Goal: Transaction & Acquisition: Purchase product/service

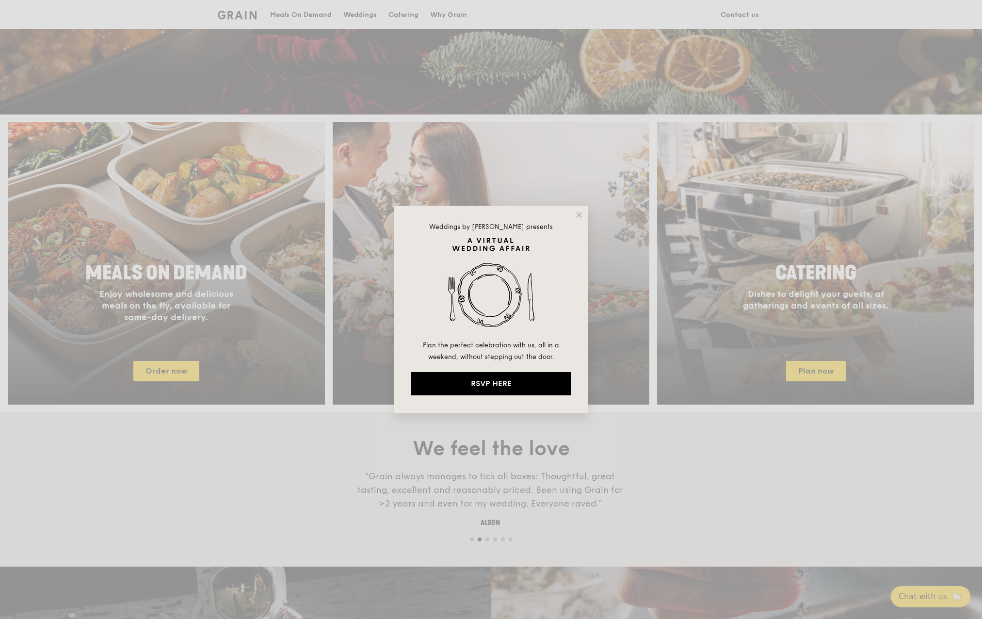
click at [578, 210] on div "Weddings by Grain presents Plan the perfect celebration with us, all in a weeke…" at bounding box center [491, 309] width 194 height 207
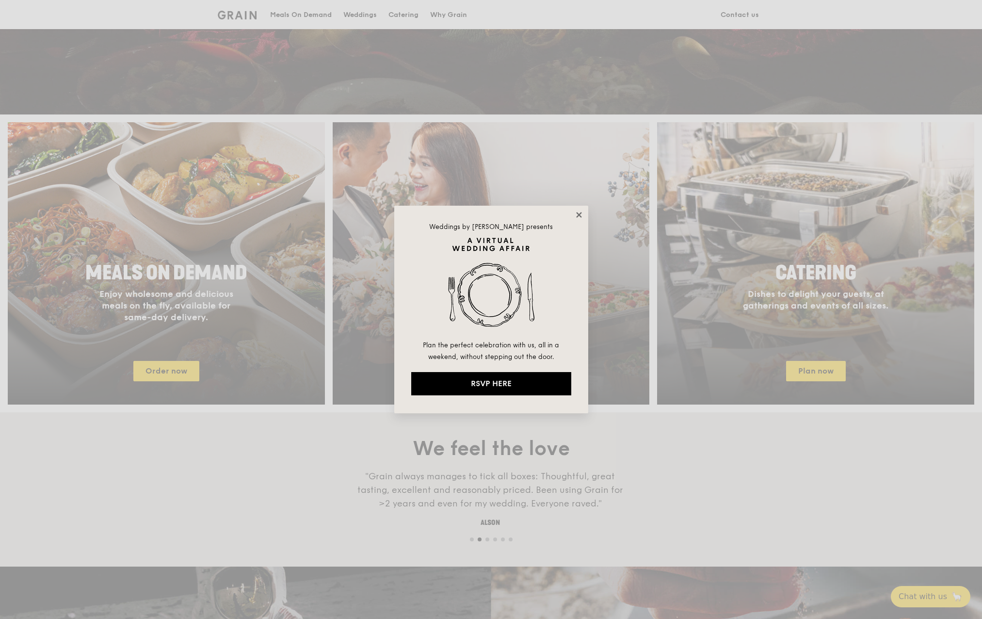
click at [578, 215] on icon at bounding box center [578, 214] width 5 height 5
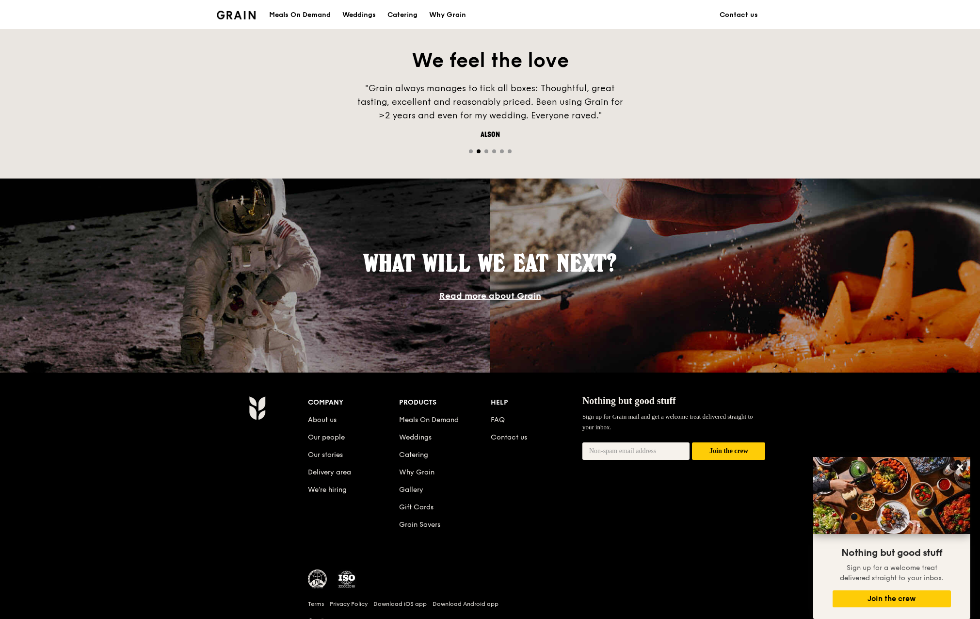
scroll to position [719, 0]
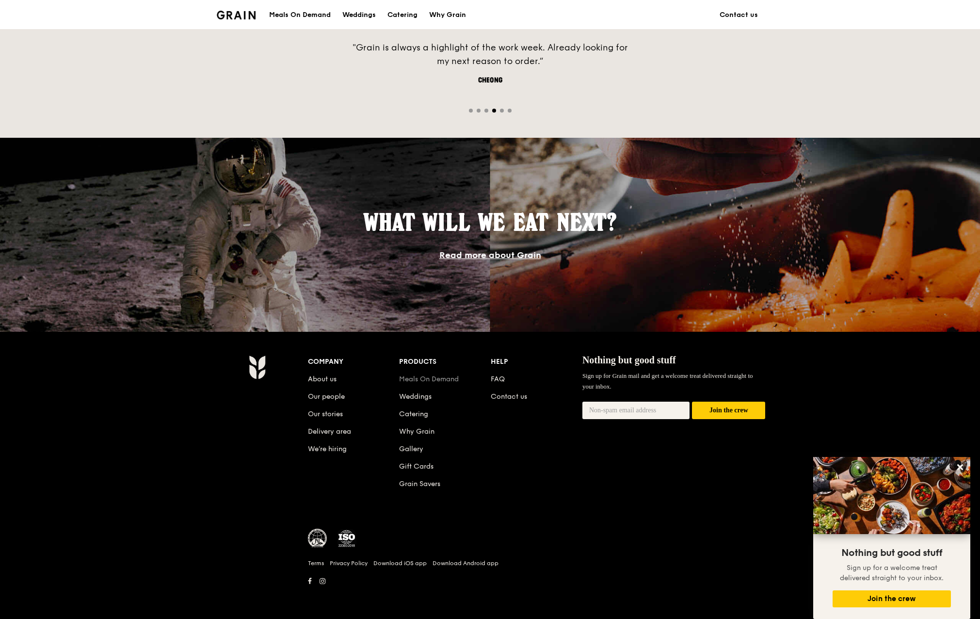
click at [445, 382] on link "Meals On Demand" at bounding box center [429, 379] width 60 height 8
click at [417, 413] on link "Catering" at bounding box center [413, 414] width 29 height 8
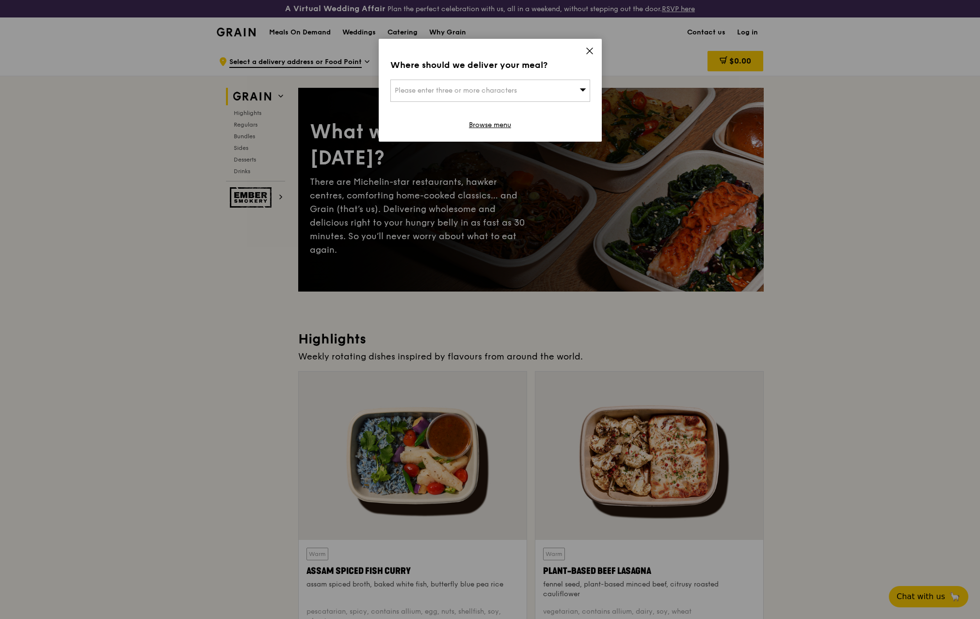
click at [589, 49] on icon at bounding box center [589, 51] width 9 height 9
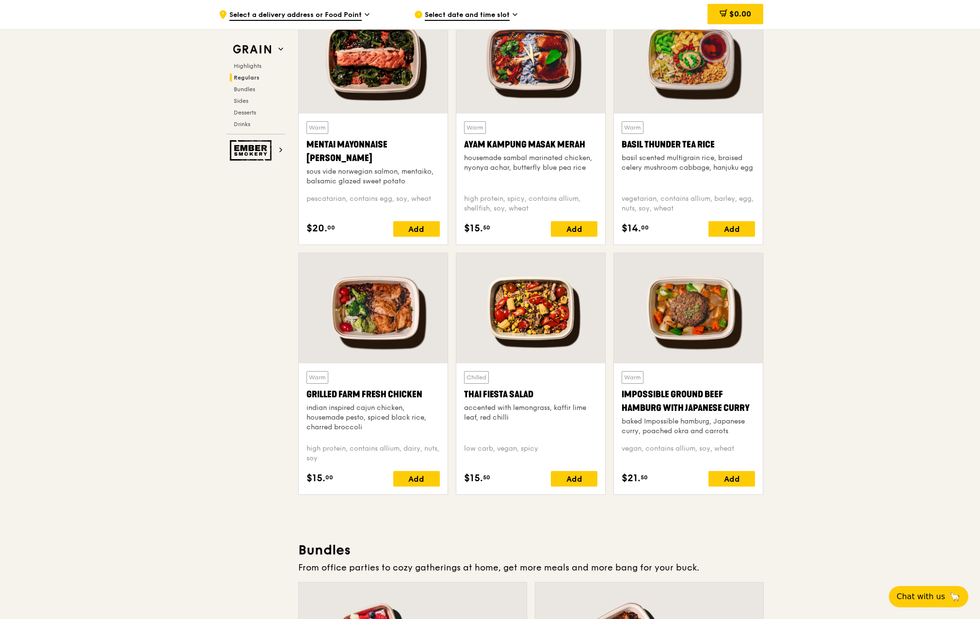
scroll to position [970, 0]
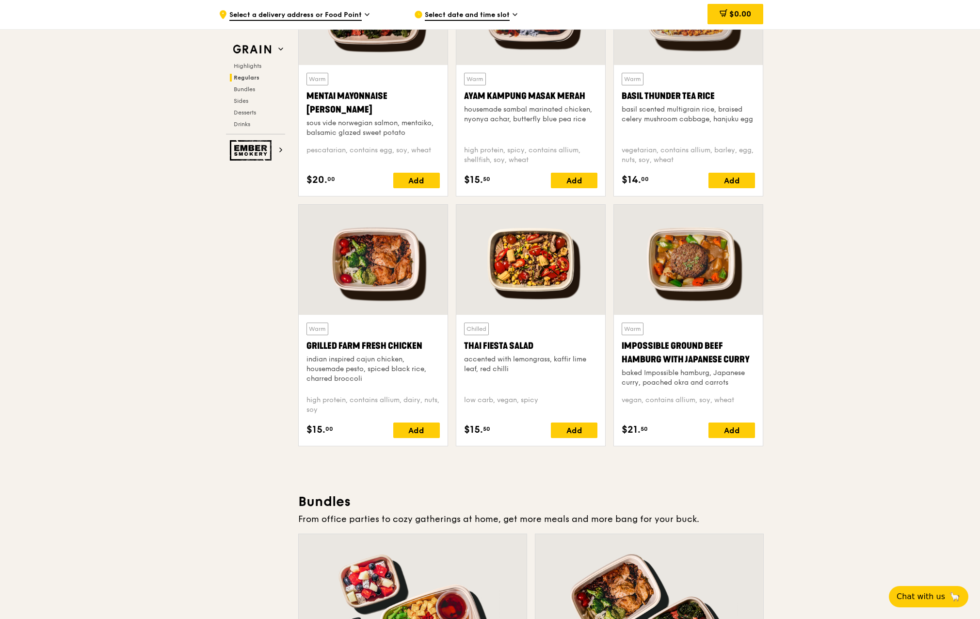
click at [528, 355] on div "accented with lemongrass, kaffir lime leaf, red chilli" at bounding box center [530, 363] width 133 height 19
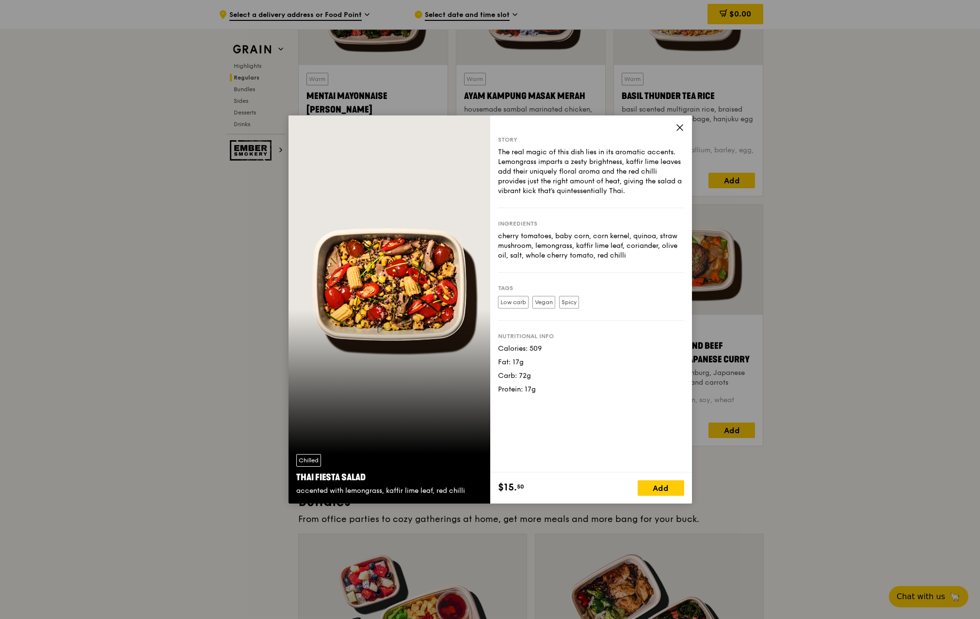
click at [680, 126] on icon at bounding box center [679, 127] width 9 height 9
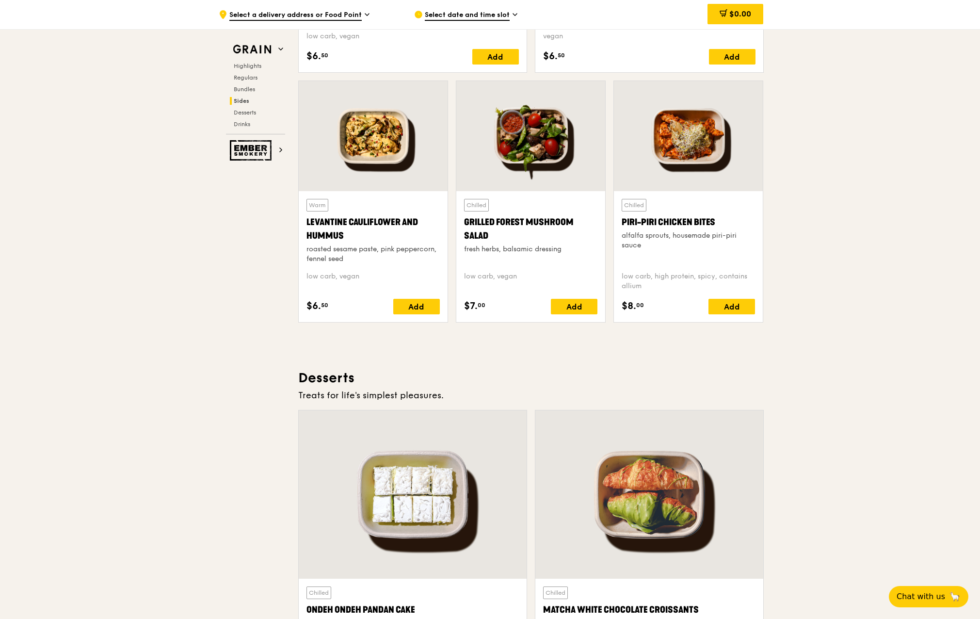
scroll to position [2424, 0]
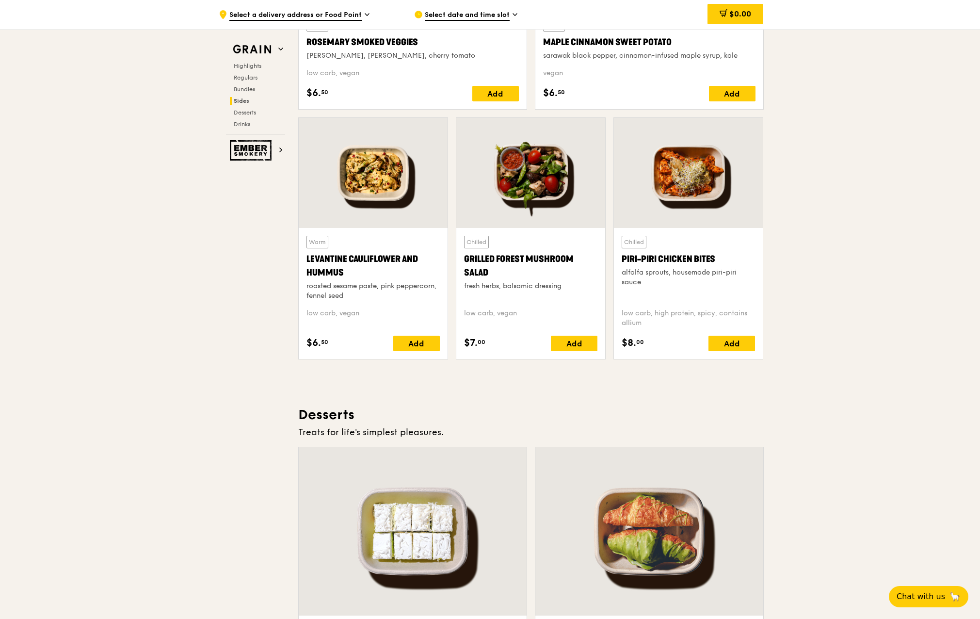
click at [398, 261] on div "Levantine Cauliflower and Hummus" at bounding box center [372, 265] width 133 height 27
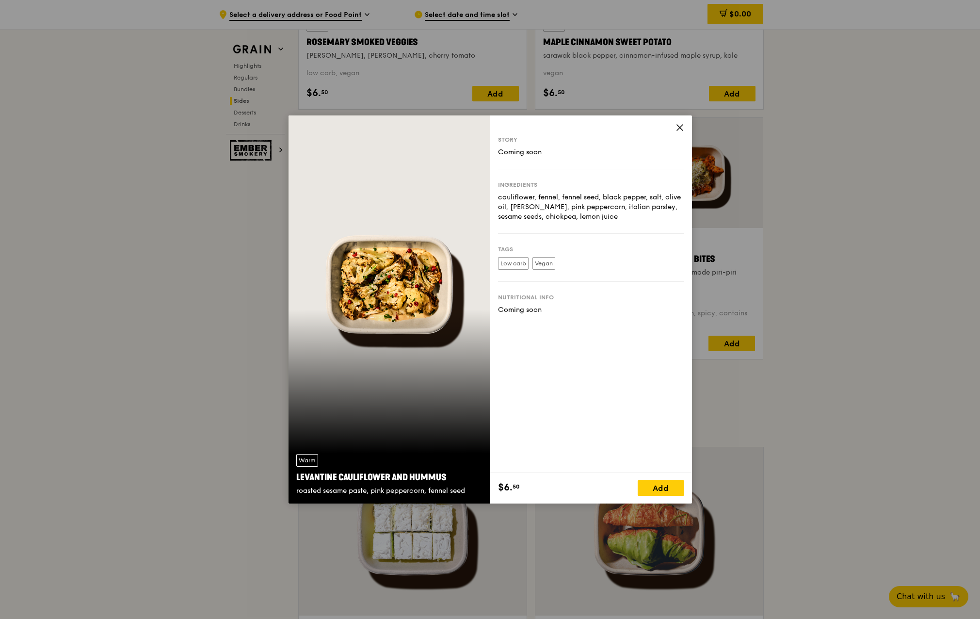
click at [678, 127] on icon at bounding box center [679, 127] width 9 height 9
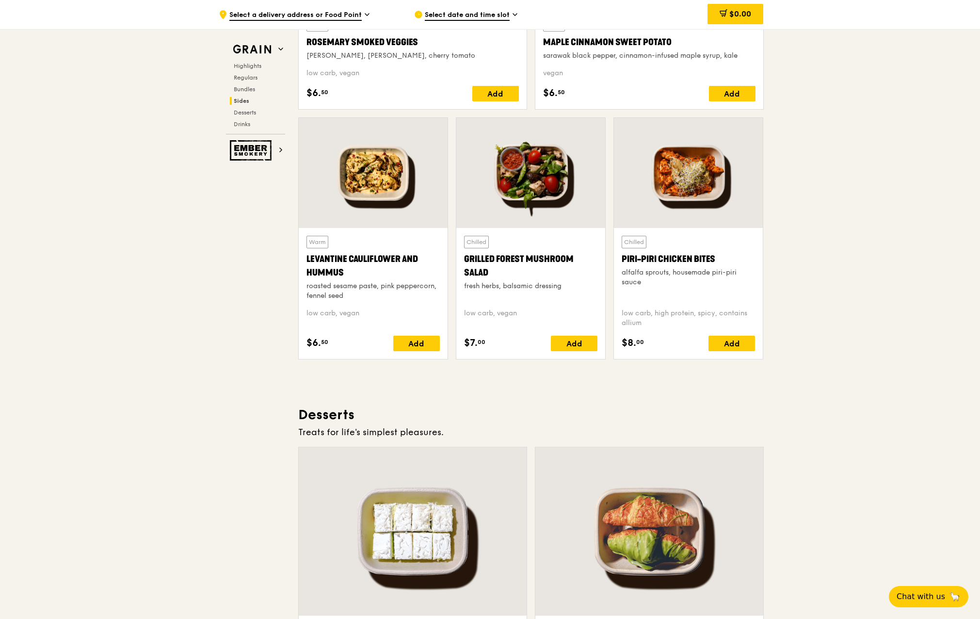
click at [551, 256] on div "Grilled Forest Mushroom Salad" at bounding box center [530, 265] width 133 height 27
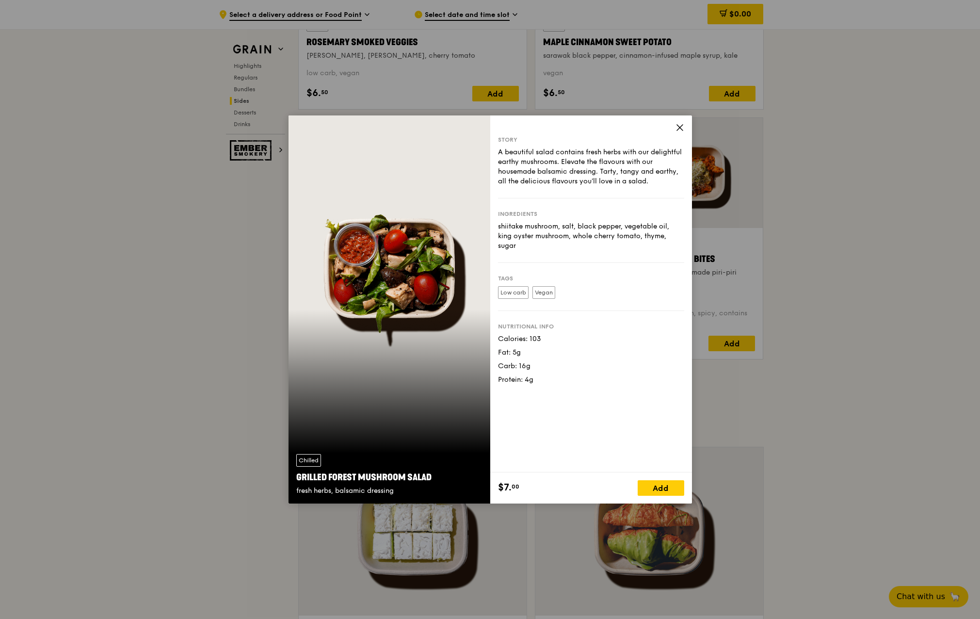
click at [673, 127] on div "Story A beautiful salad contains fresh herbs with our delightful earthy mushroo…" at bounding box center [591, 293] width 202 height 357
click at [681, 131] on icon at bounding box center [679, 127] width 9 height 9
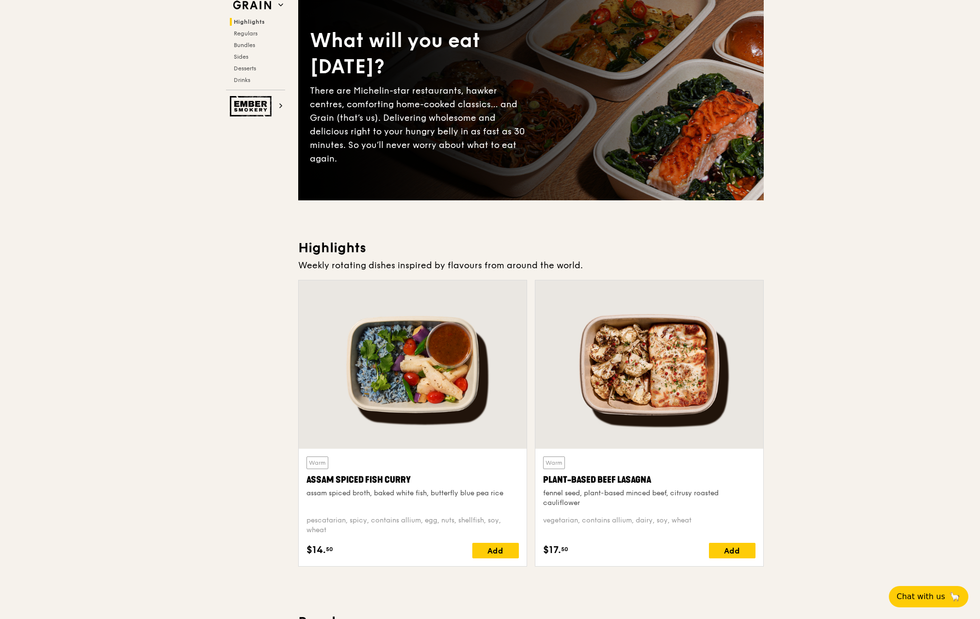
scroll to position [0, 0]
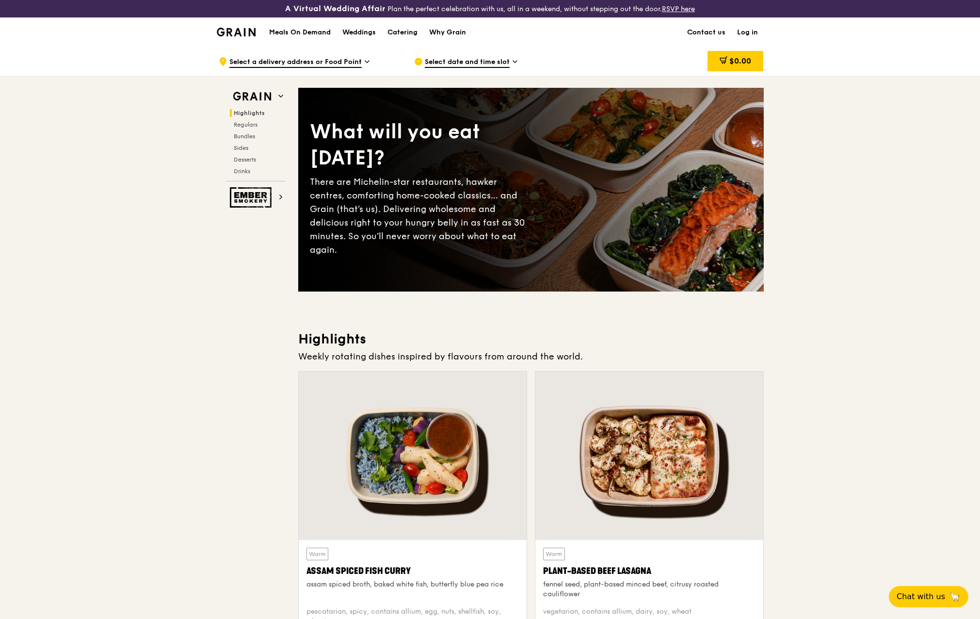
click at [313, 32] on h1 "Meals On Demand" at bounding box center [300, 33] width 62 height 10
click at [254, 123] on span "Regulars" at bounding box center [247, 124] width 26 height 7
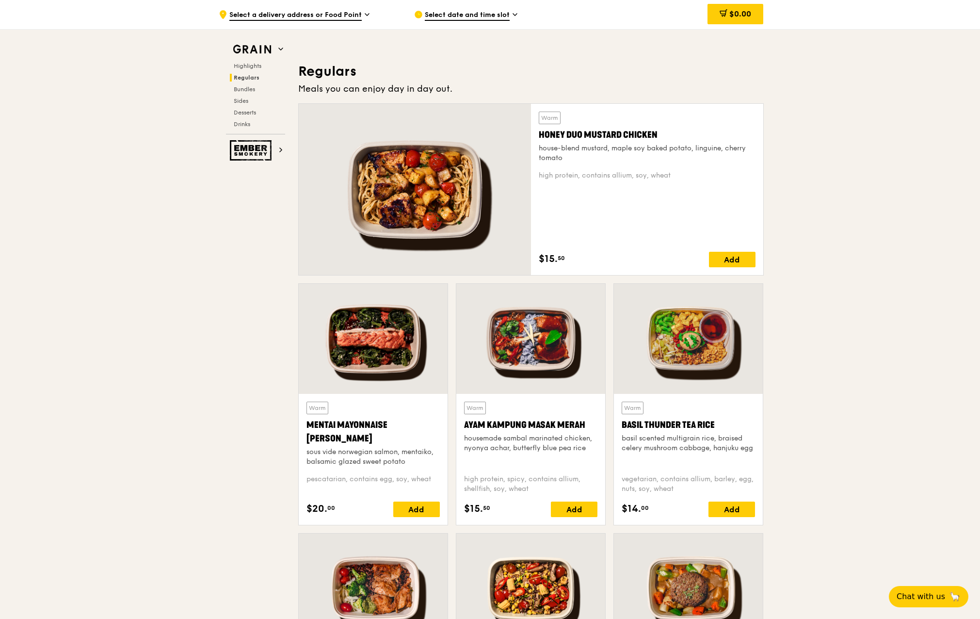
scroll to position [665, 0]
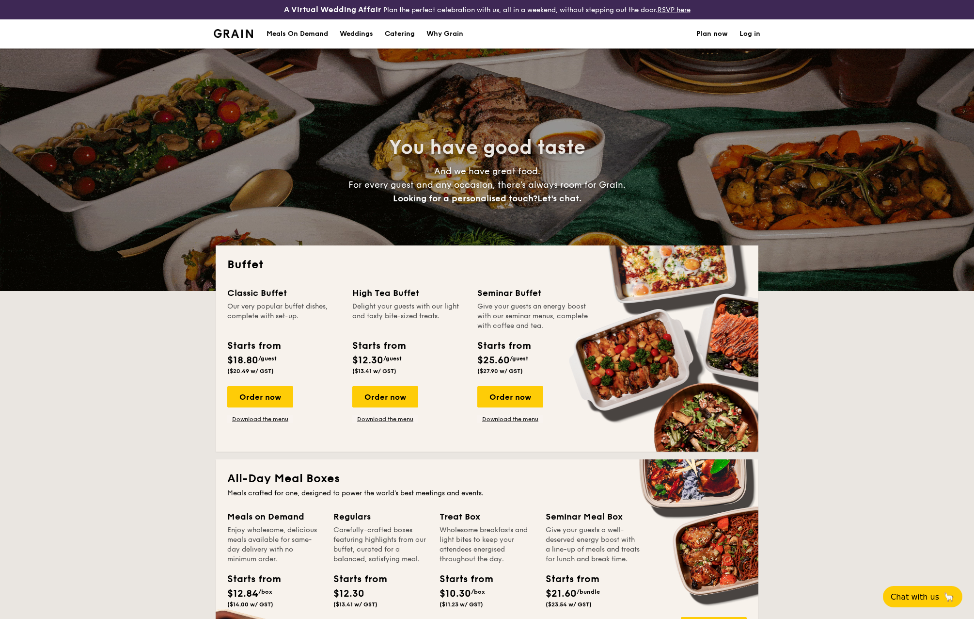
select select
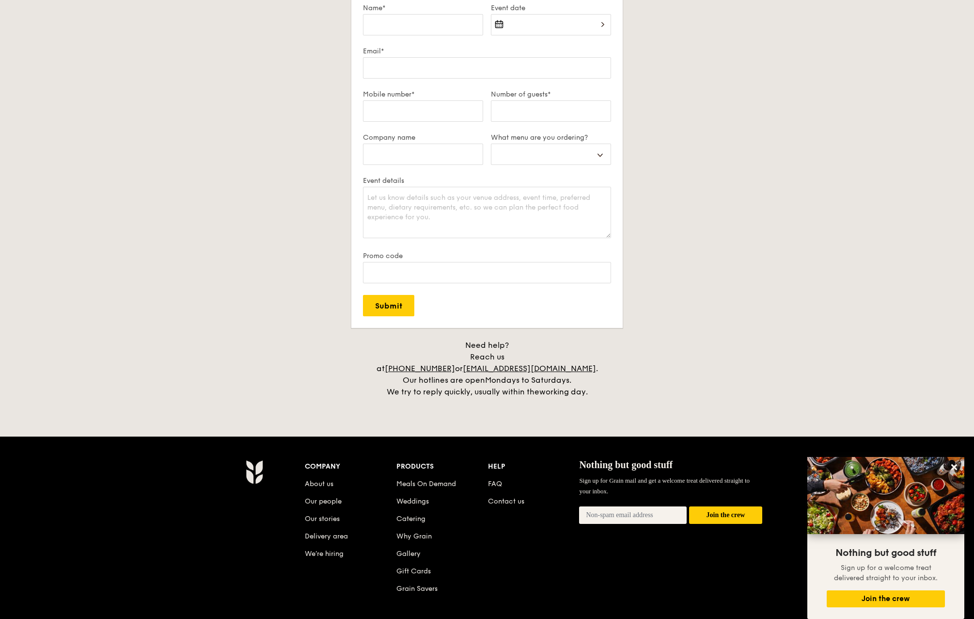
scroll to position [1745, 0]
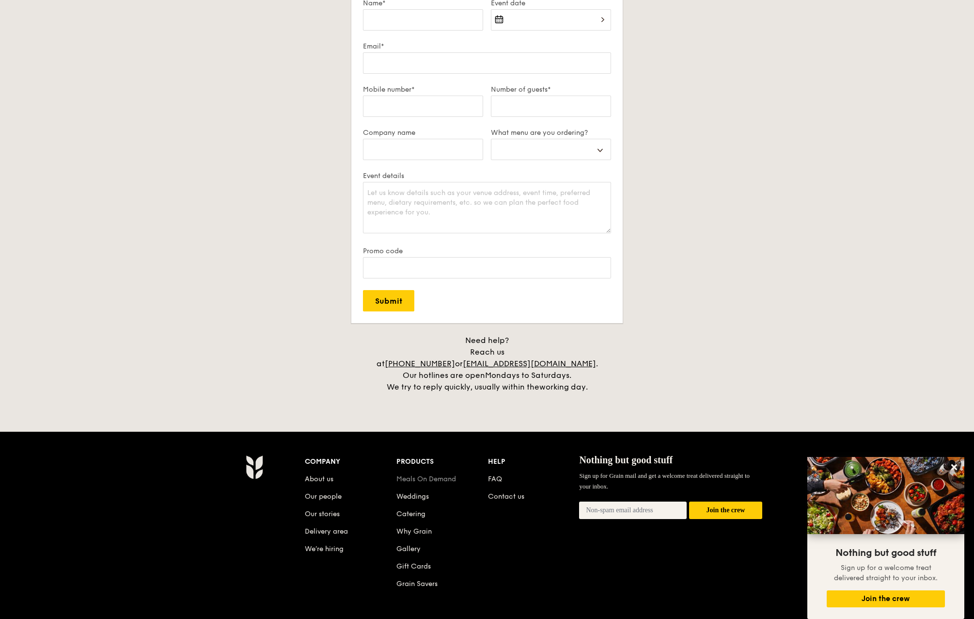
click at [417, 475] on link "Meals On Demand" at bounding box center [427, 479] width 60 height 8
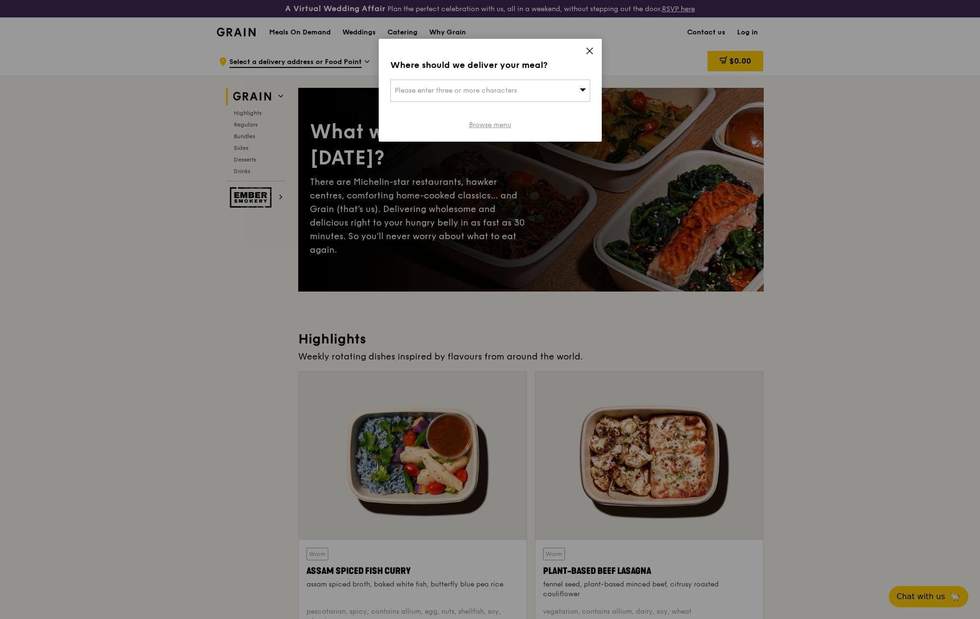
click at [496, 125] on link "Browse menu" at bounding box center [490, 125] width 42 height 10
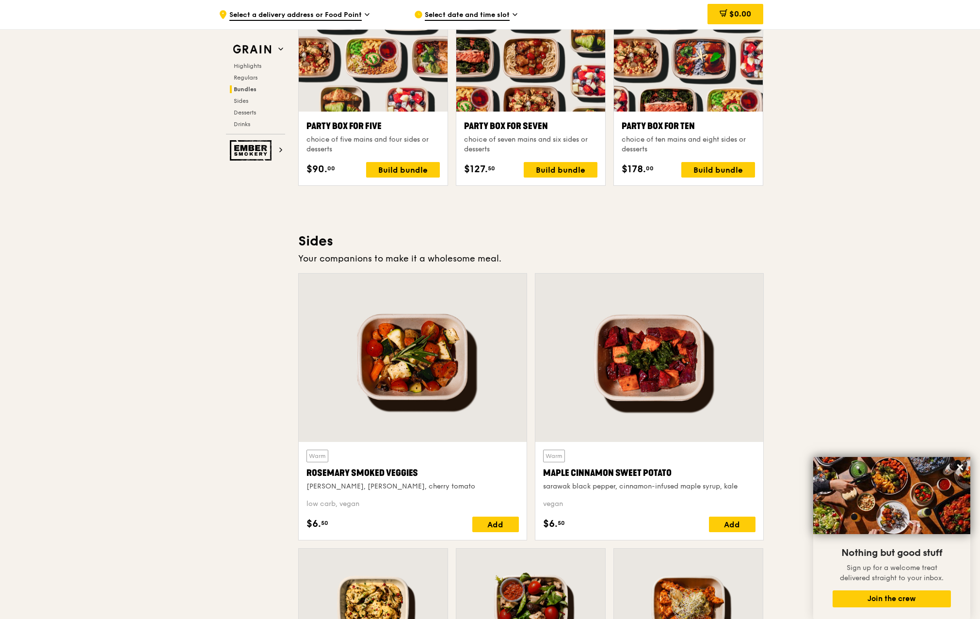
scroll to position [1978, 0]
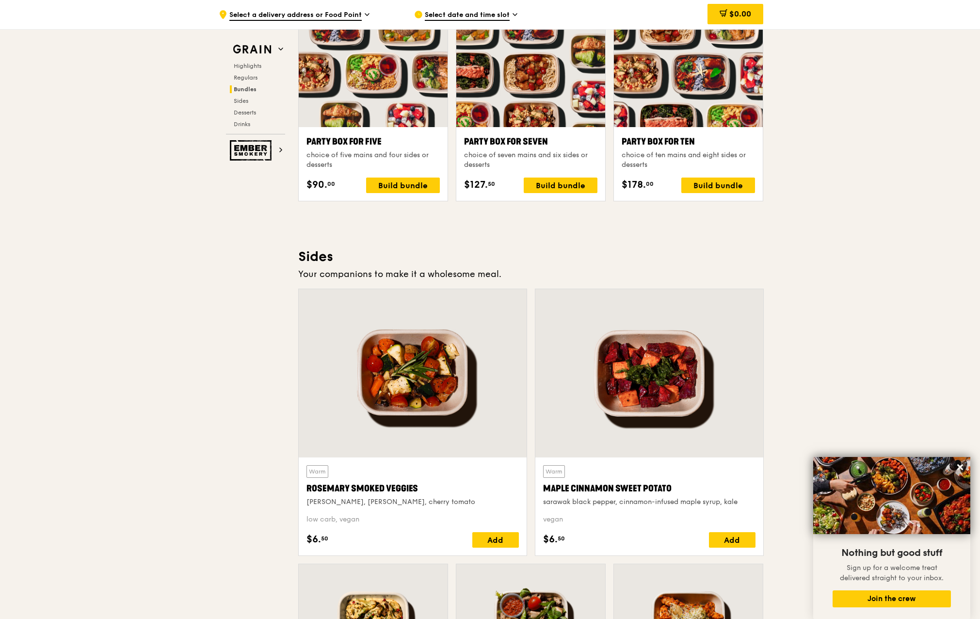
click at [635, 485] on div "Maple Cinnamon Sweet Potato" at bounding box center [649, 488] width 212 height 14
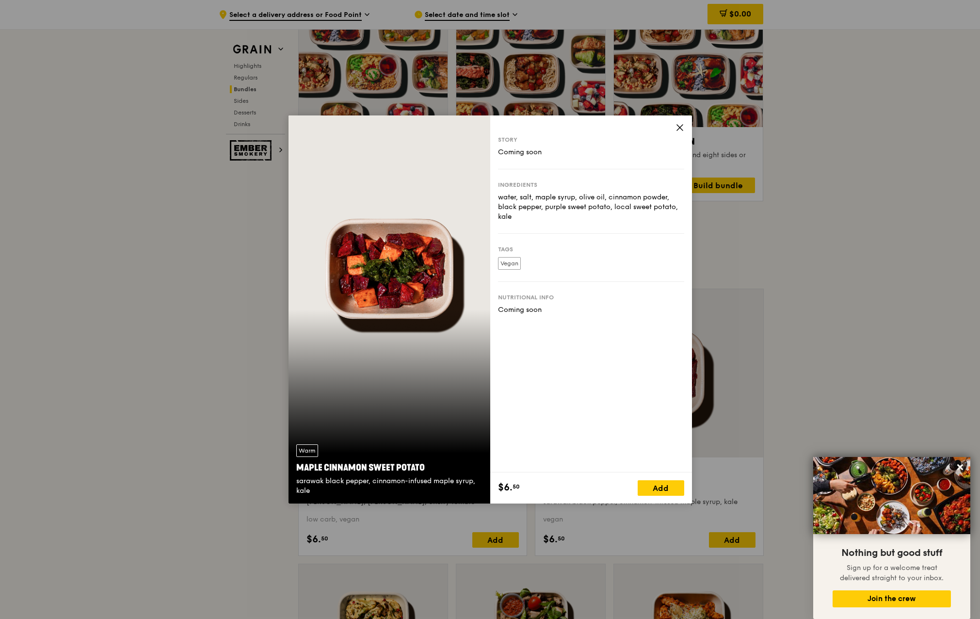
click at [680, 127] on icon at bounding box center [680, 128] width 6 height 6
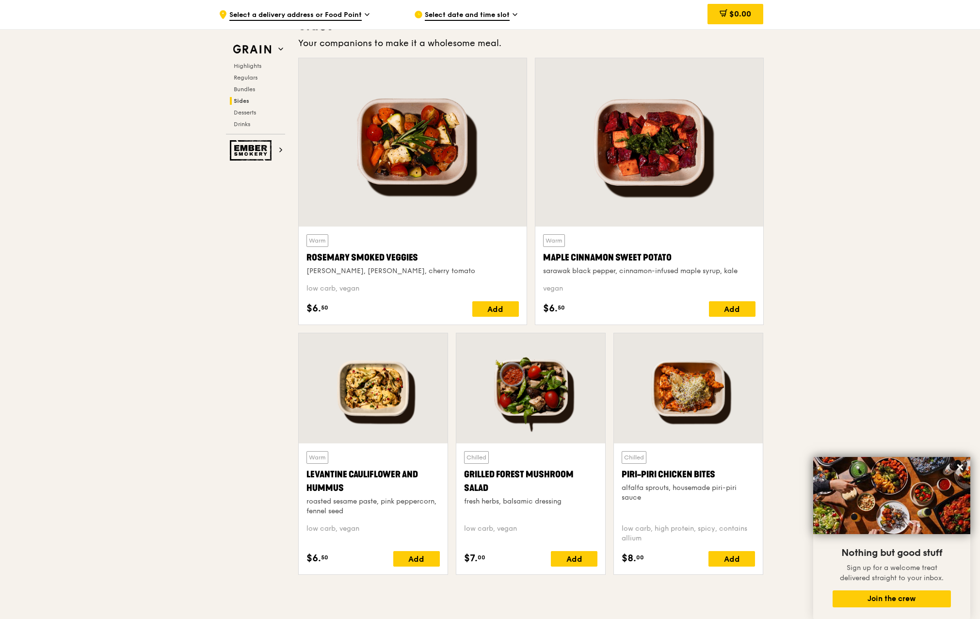
scroll to position [2220, 0]
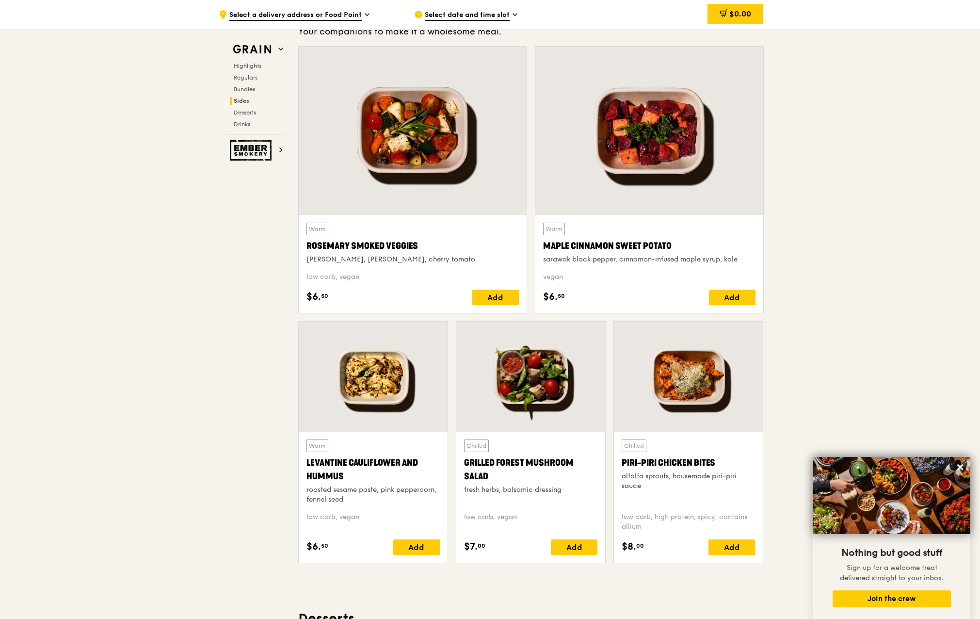
click at [375, 462] on div "Levantine Cauliflower and Hummus" at bounding box center [372, 469] width 133 height 27
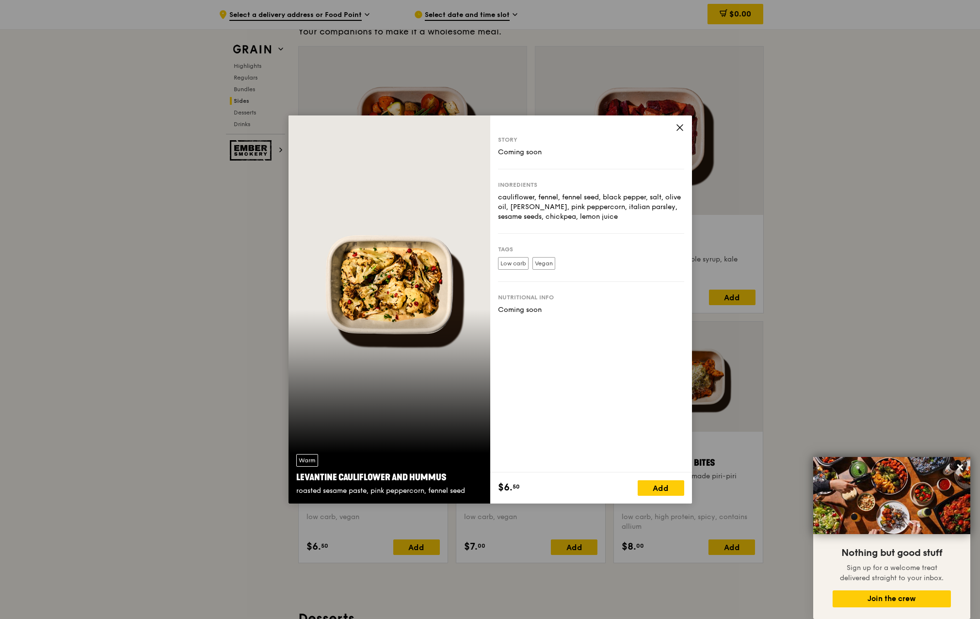
click at [683, 126] on icon at bounding box center [679, 127] width 9 height 9
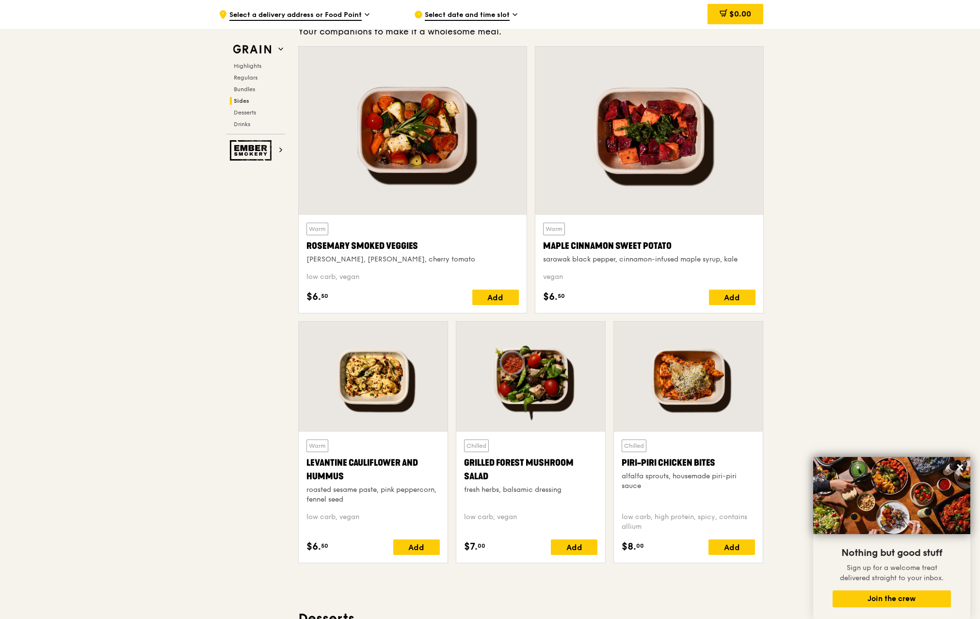
click at [371, 243] on div "Rosemary Smoked Veggies" at bounding box center [412, 246] width 212 height 14
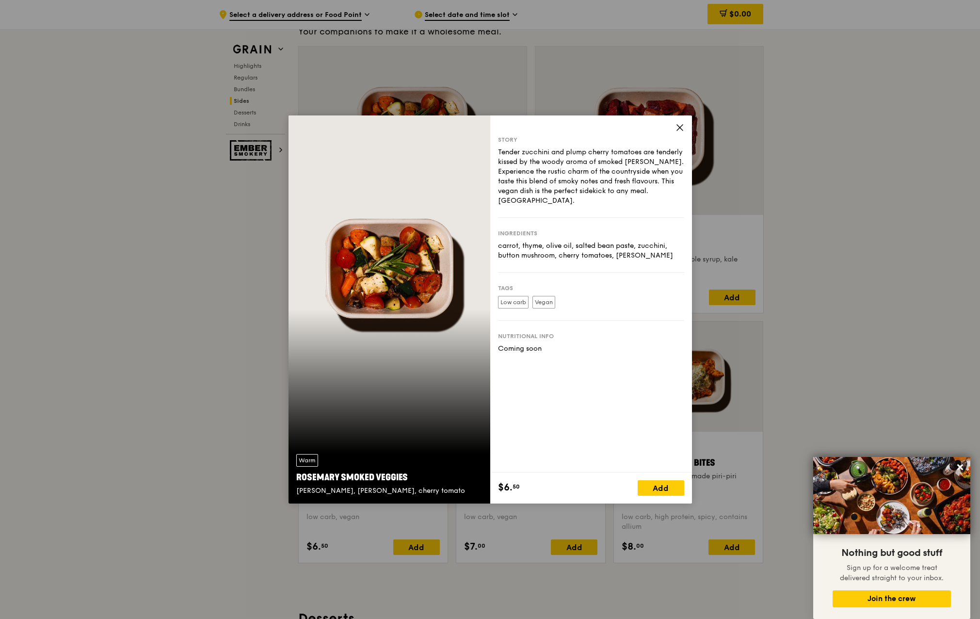
click at [676, 131] on icon at bounding box center [679, 127] width 9 height 9
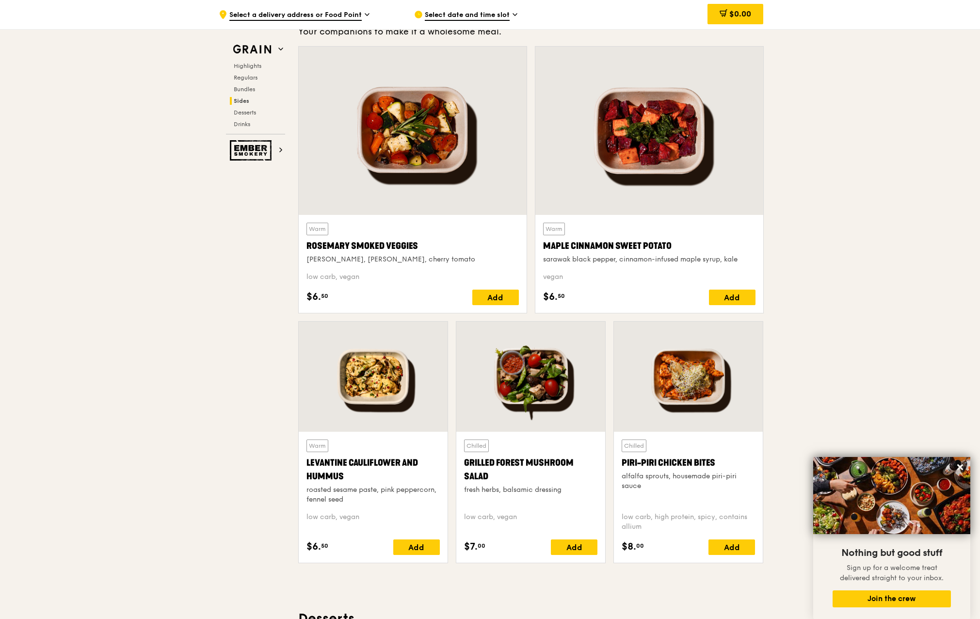
click at [500, 460] on div "Grilled Forest Mushroom Salad" at bounding box center [530, 469] width 133 height 27
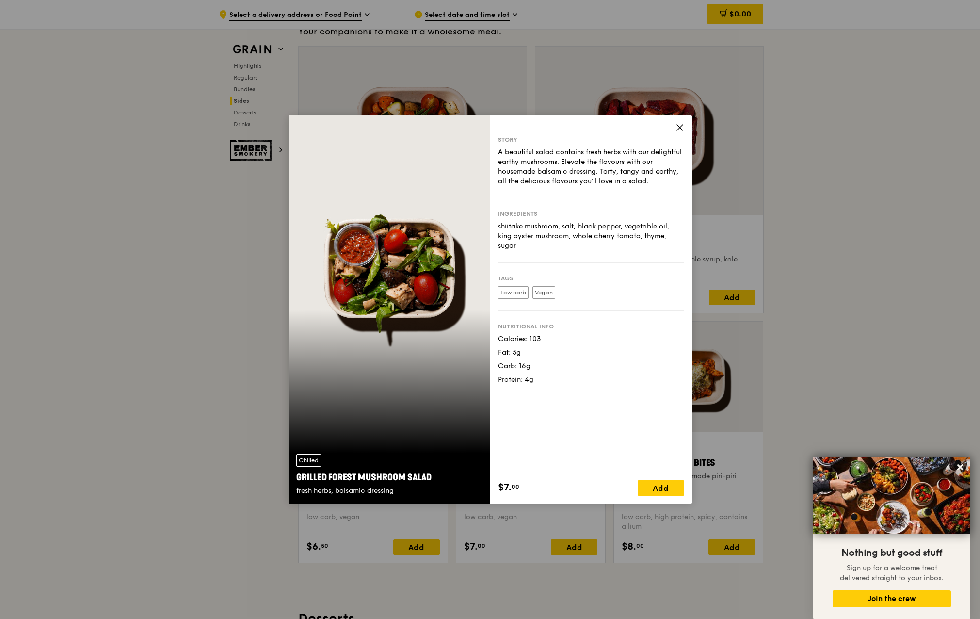
click at [682, 128] on icon at bounding box center [679, 127] width 9 height 9
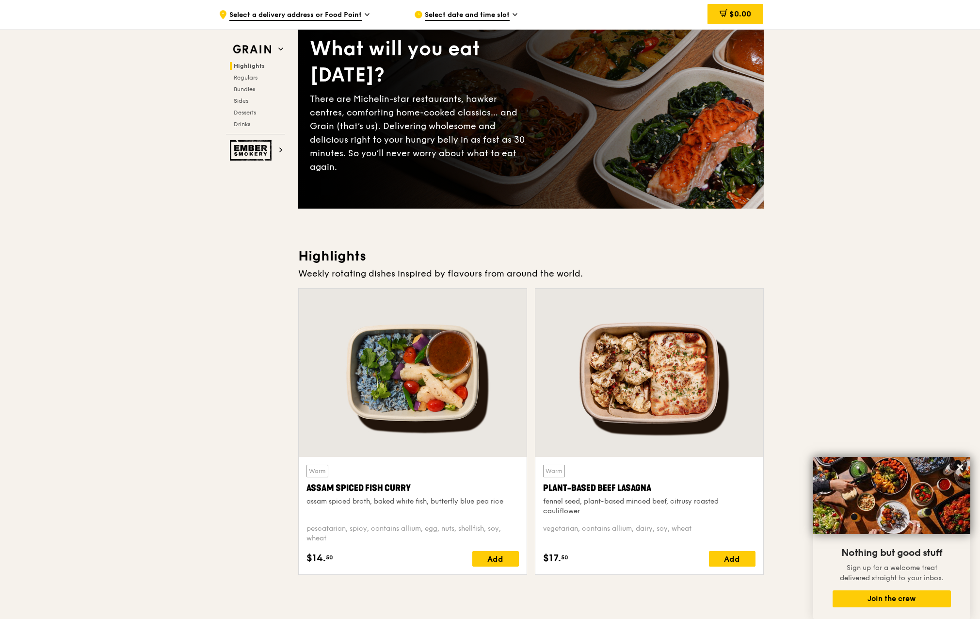
scroll to position [0, 0]
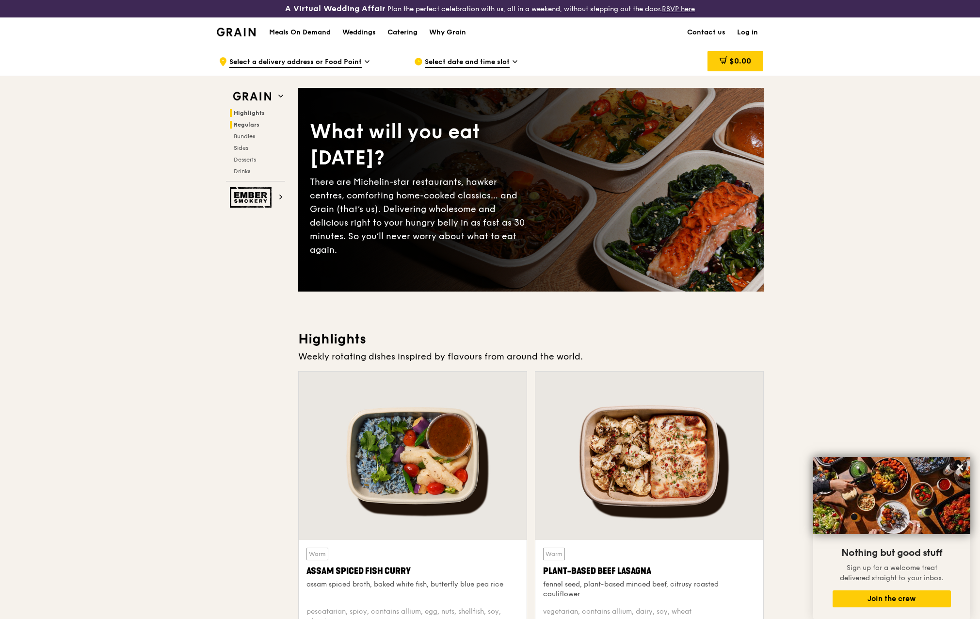
click at [249, 123] on span "Regulars" at bounding box center [247, 124] width 26 height 7
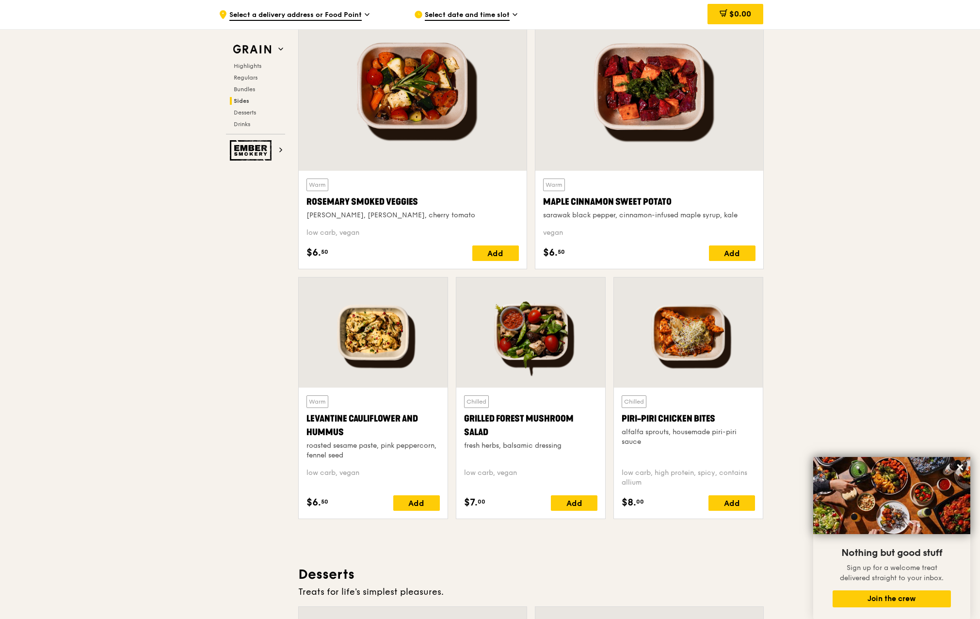
scroll to position [2265, 0]
click at [390, 413] on div "Levantine Cauliflower and Hummus" at bounding box center [372, 424] width 133 height 27
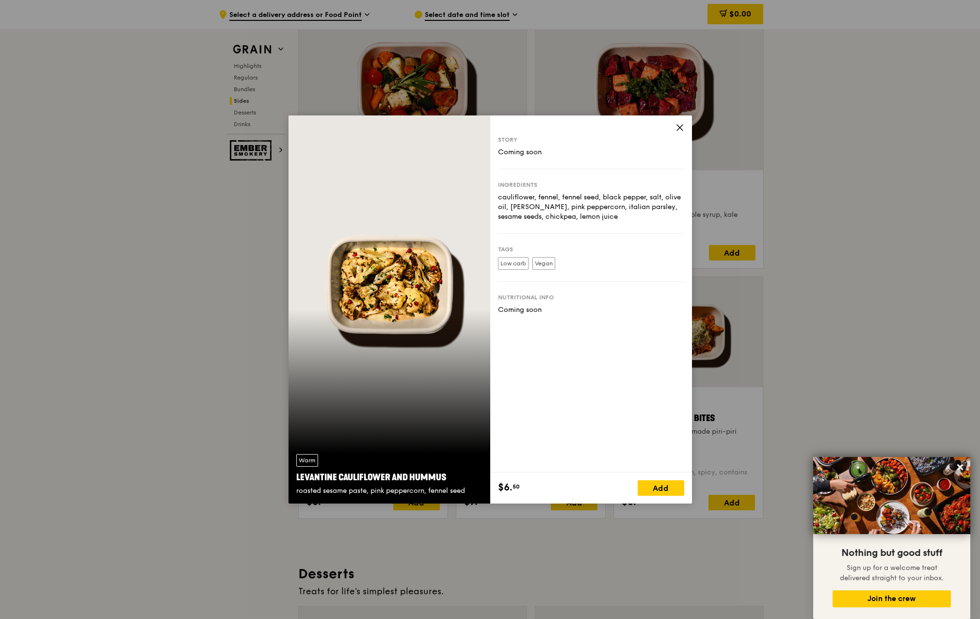
click at [677, 123] on icon at bounding box center [679, 127] width 9 height 9
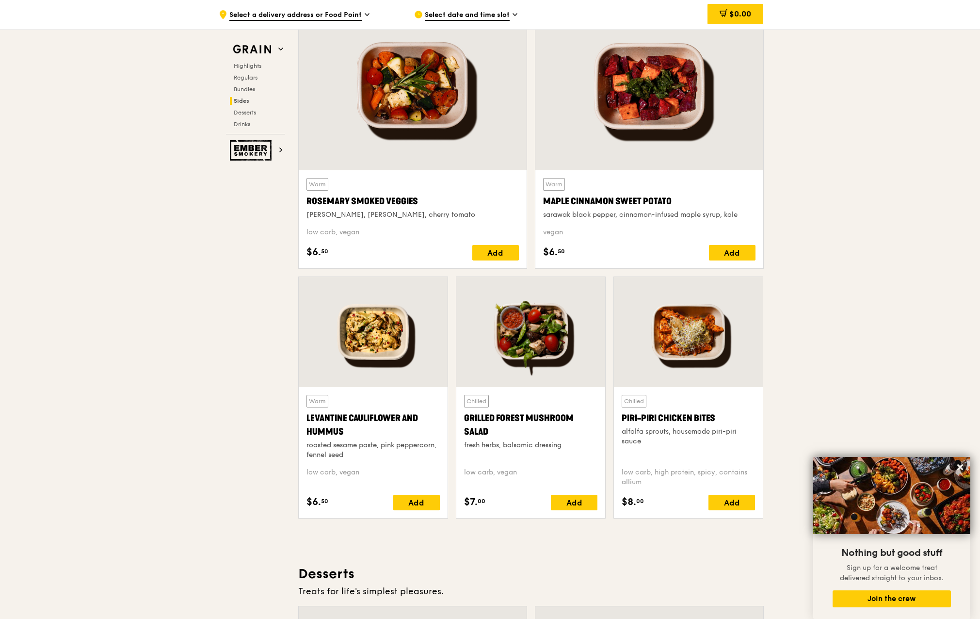
click at [665, 208] on div "Warm Maple Cinnamon Sweet Potato sarawak black pepper, cinnamon-infused maple s…" at bounding box center [649, 199] width 212 height 42
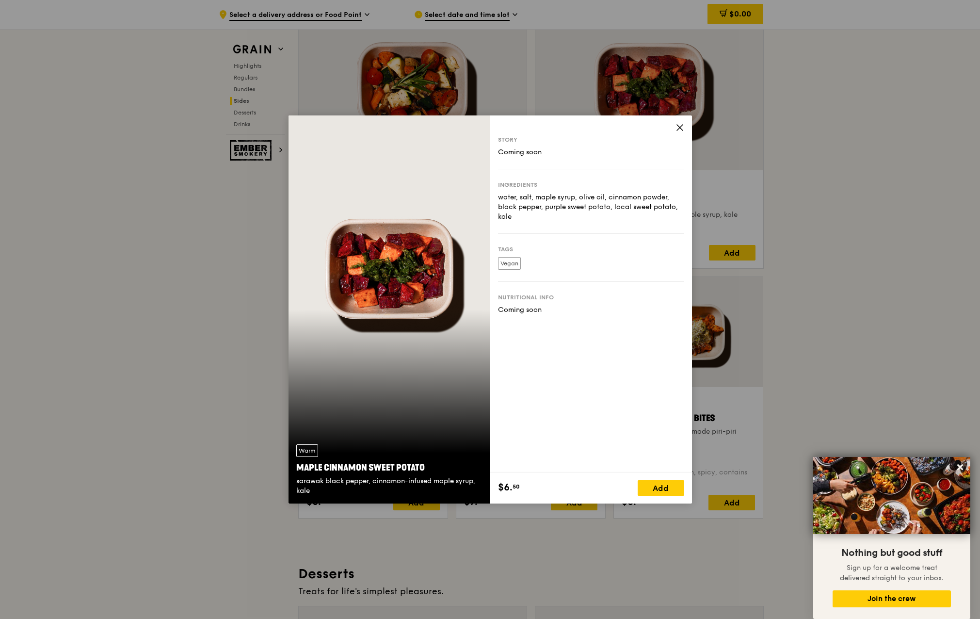
click at [680, 128] on icon at bounding box center [680, 128] width 6 height 6
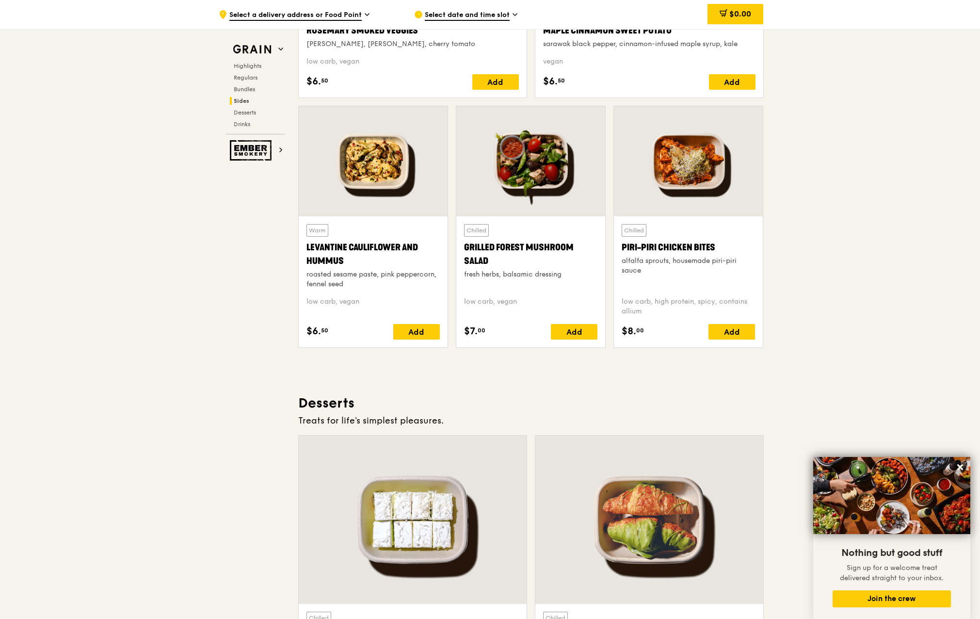
scroll to position [2459, 0]
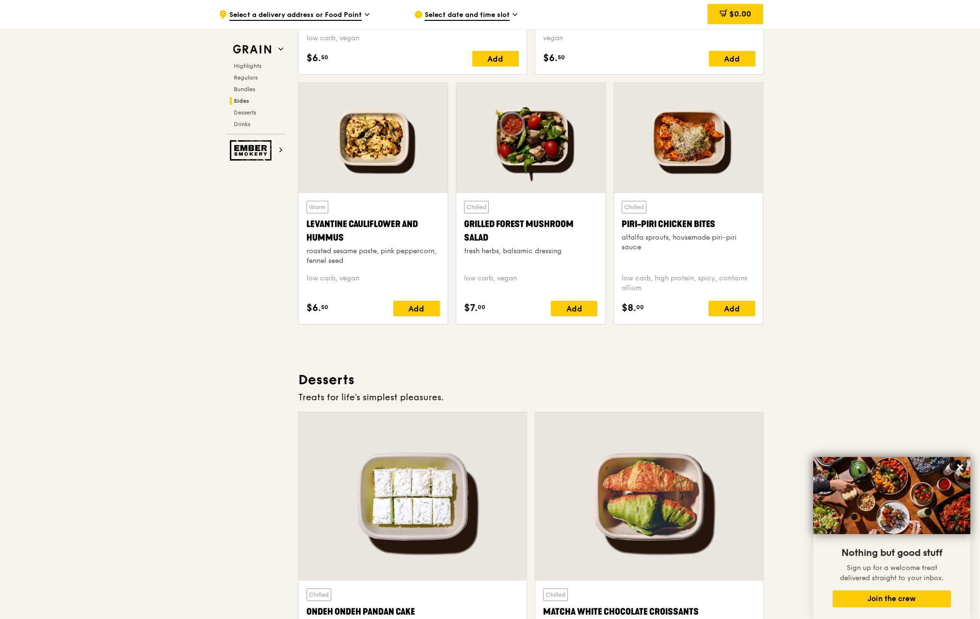
click at [534, 226] on div "Grilled Forest Mushroom Salad" at bounding box center [530, 230] width 133 height 27
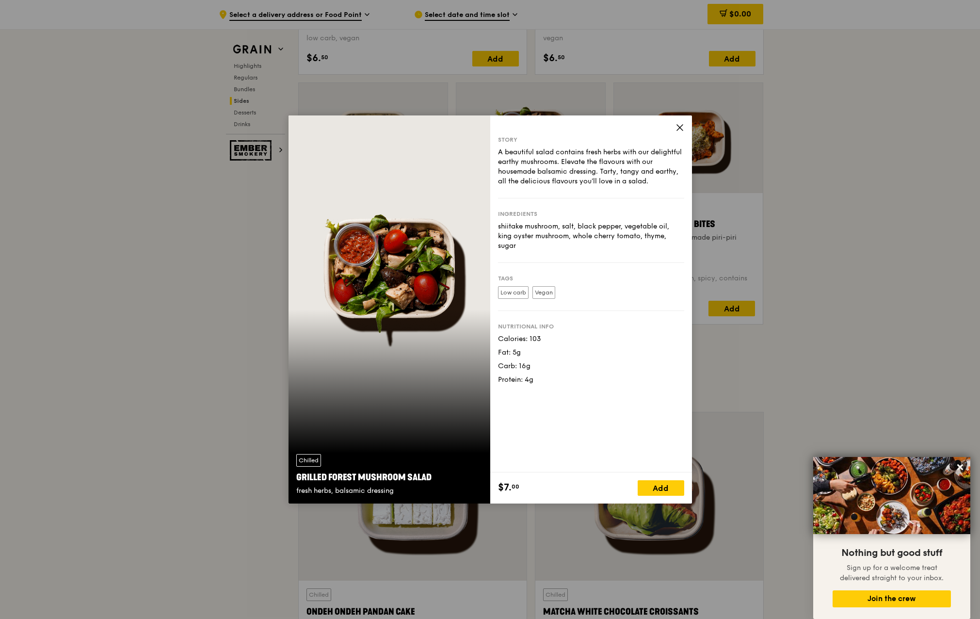
click at [680, 129] on icon at bounding box center [679, 127] width 9 height 9
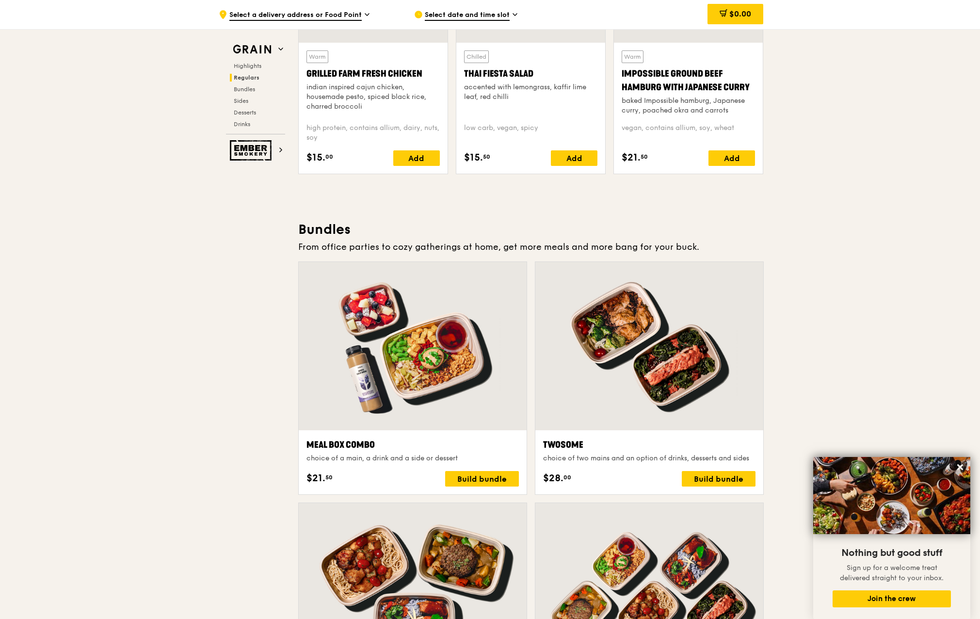
scroll to position [1231, 0]
